Goal: Task Accomplishment & Management: Manage account settings

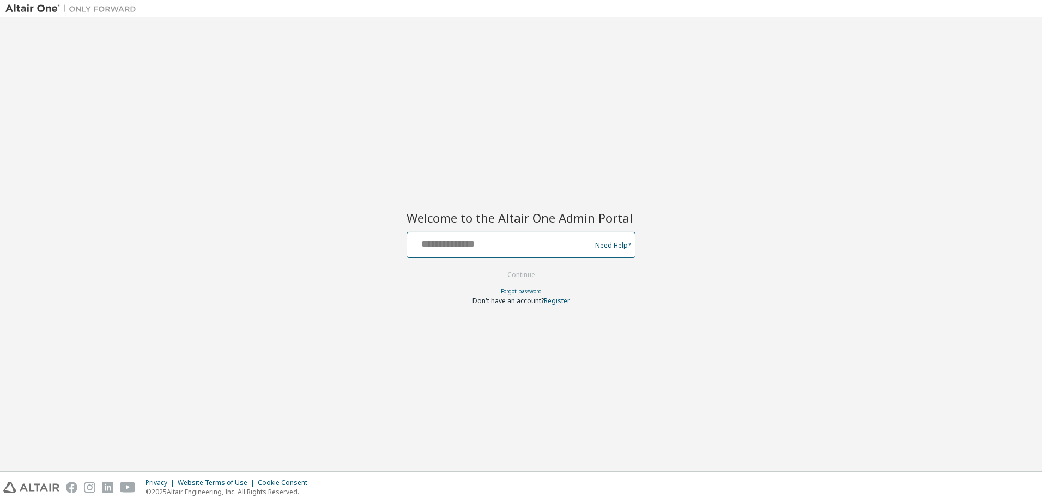
click at [483, 242] on input "text" at bounding box center [500, 243] width 178 height 16
type input "**********"
click at [506, 271] on button "Continue" at bounding box center [521, 275] width 51 height 16
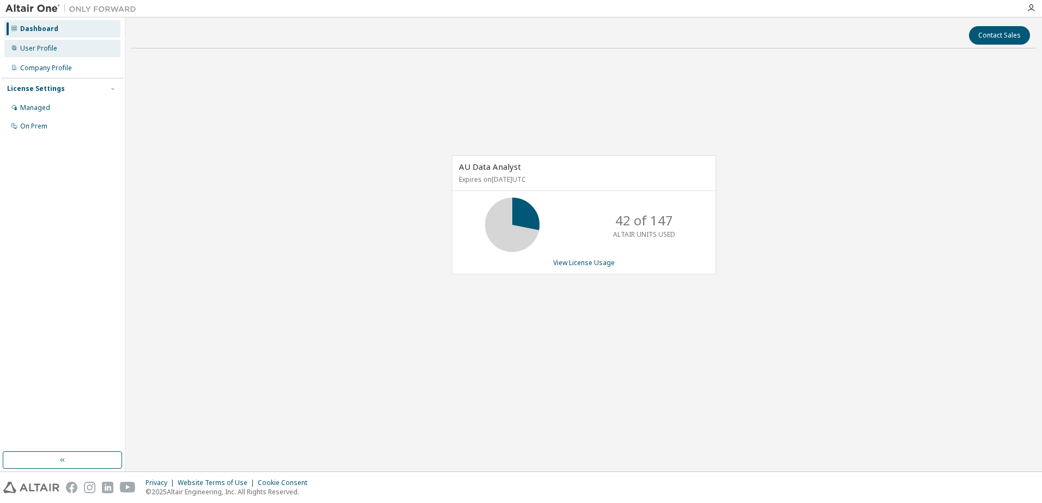
click at [41, 51] on div "User Profile" at bounding box center [38, 48] width 37 height 9
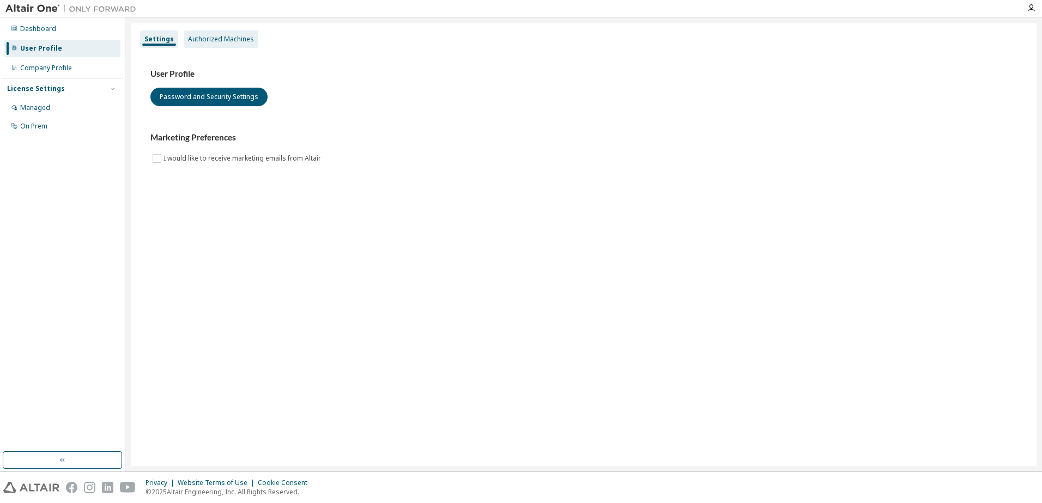
click at [207, 42] on div "Authorized Machines" at bounding box center [221, 39] width 66 height 9
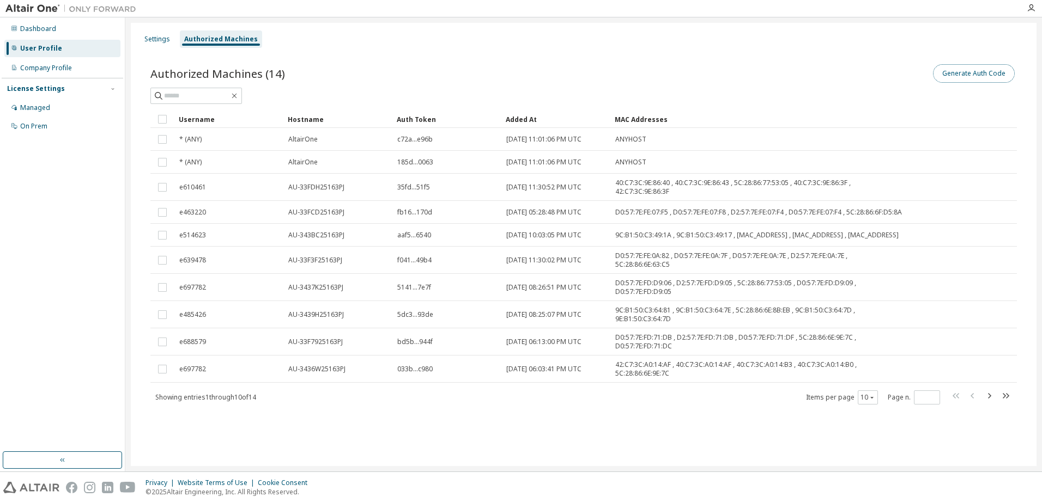
click at [978, 71] on button "Generate Auth Code" at bounding box center [974, 73] width 82 height 19
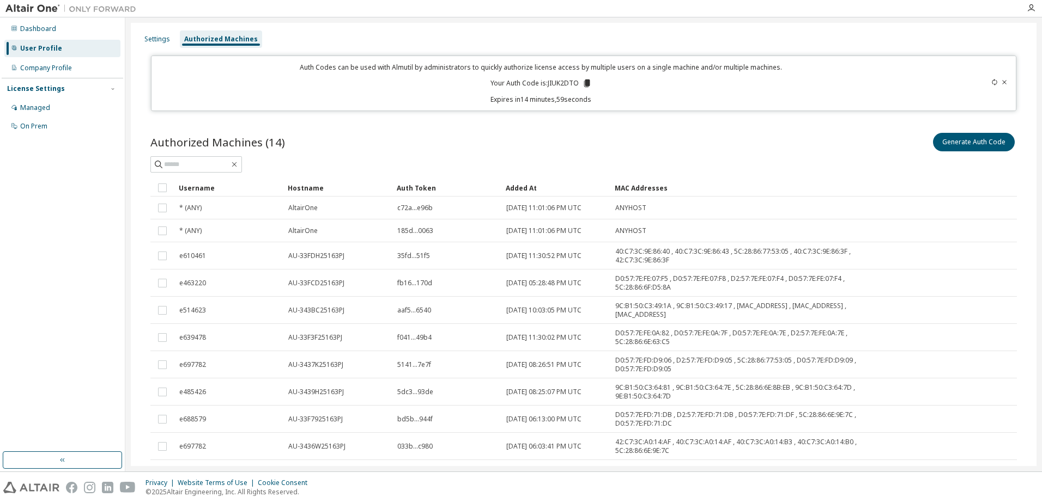
click at [583, 79] on icon at bounding box center [587, 83] width 10 height 10
click at [664, 94] on div "Auth Codes can be used with Almutil by administrators to quickly authorize lice…" at bounding box center [541, 83] width 767 height 41
